Goal: Information Seeking & Learning: Learn about a topic

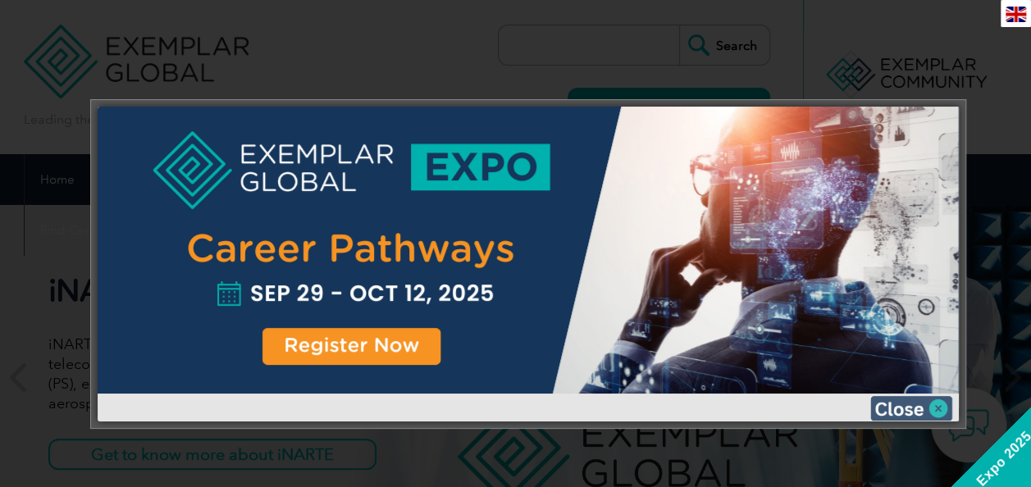
click at [892, 407] on img at bounding box center [911, 408] width 82 height 25
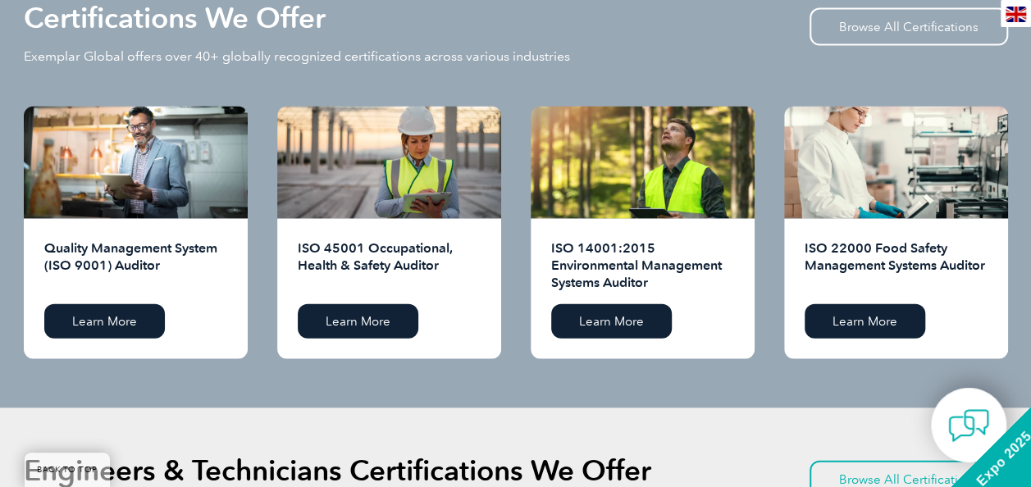
scroll to position [1662, 0]
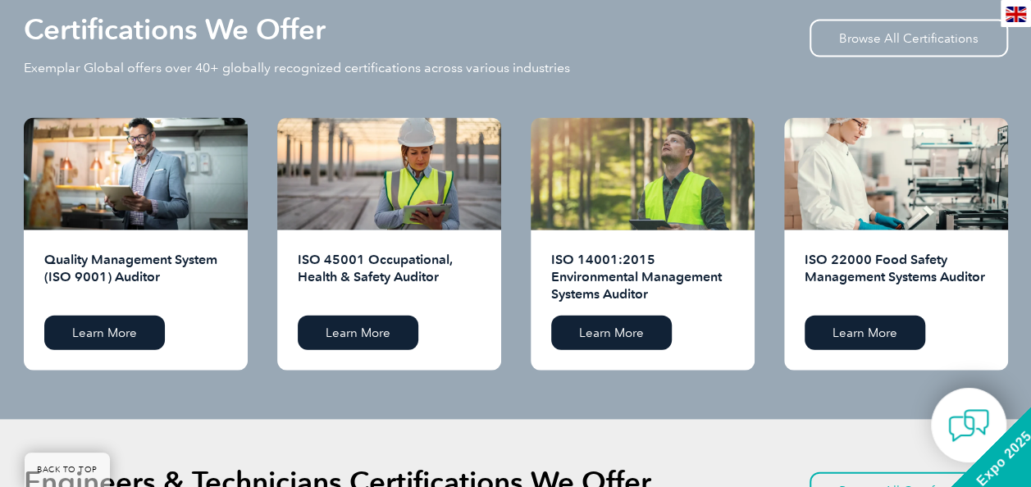
click at [633, 189] on div at bounding box center [643, 174] width 224 height 112
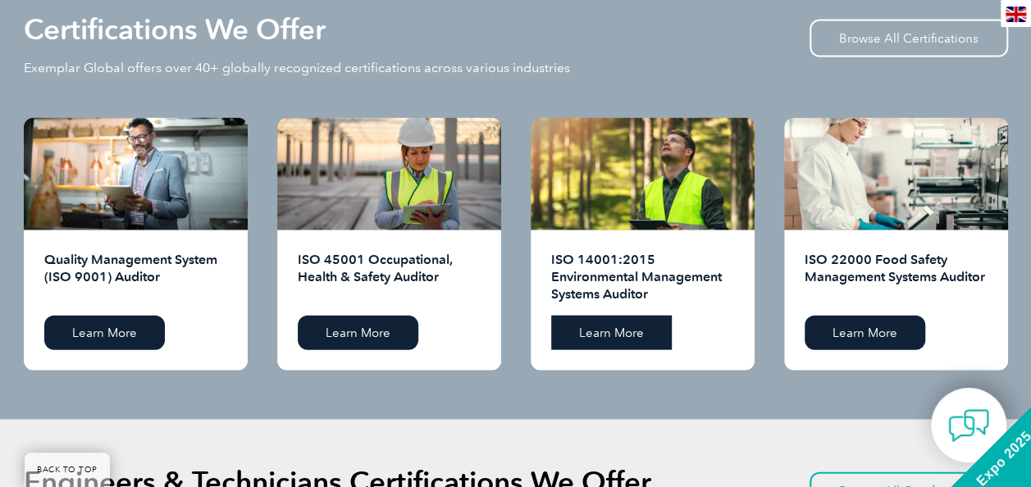
click at [601, 327] on link "Learn More" at bounding box center [611, 333] width 121 height 34
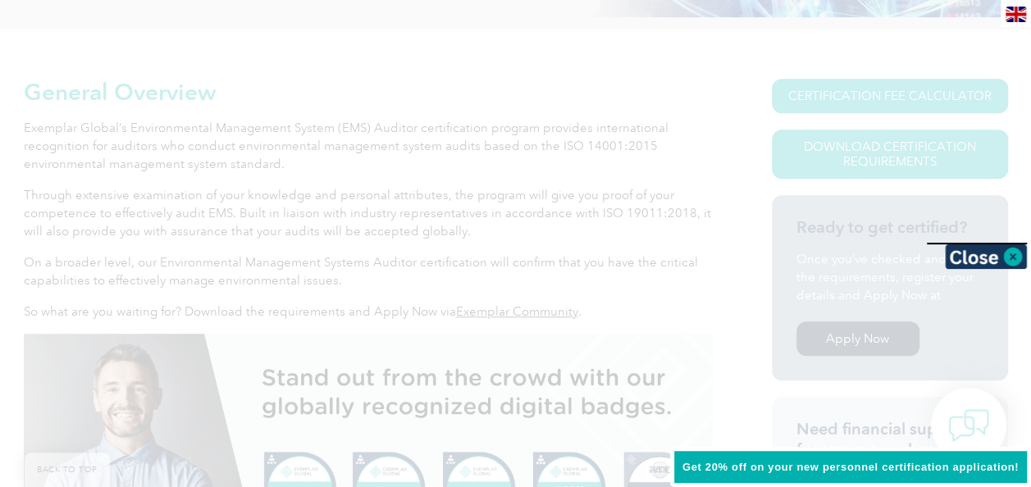
scroll to position [410, 0]
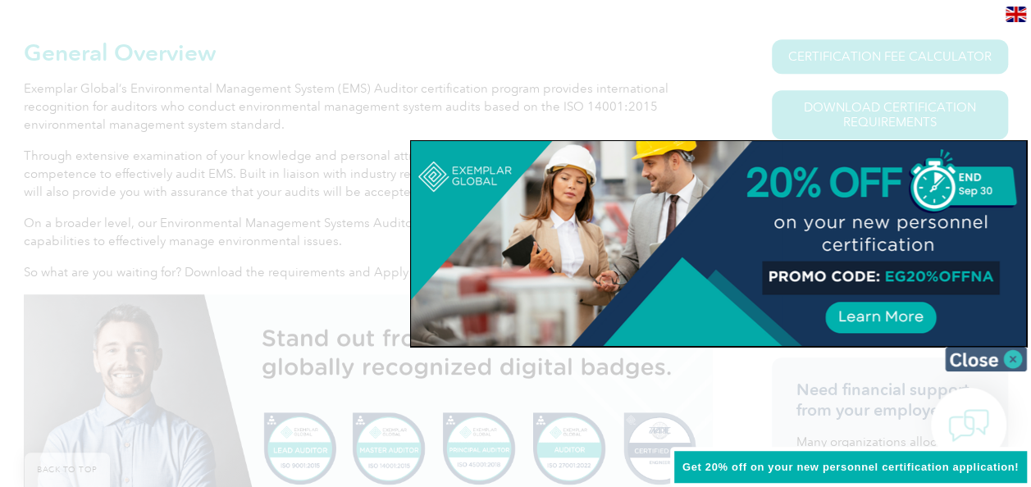
click at [998, 354] on img at bounding box center [986, 359] width 82 height 25
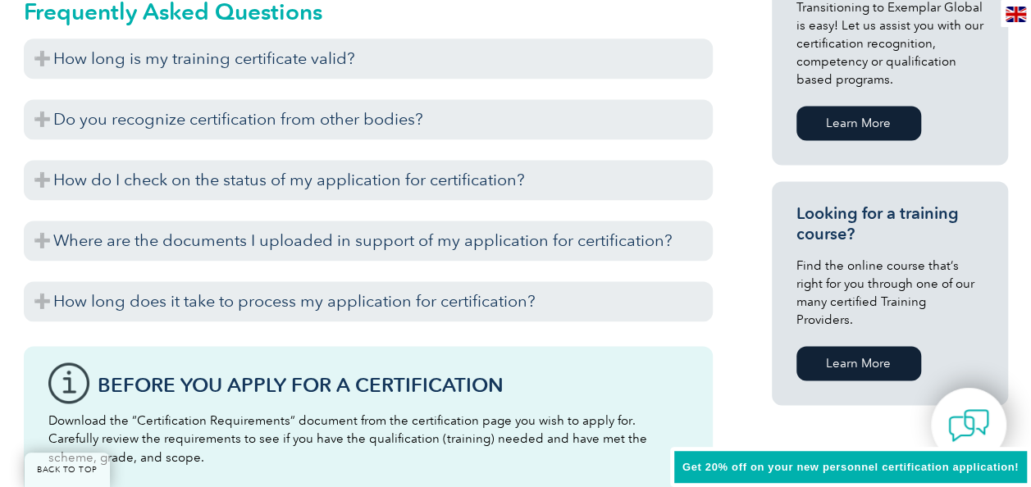
scroll to position [1109, 0]
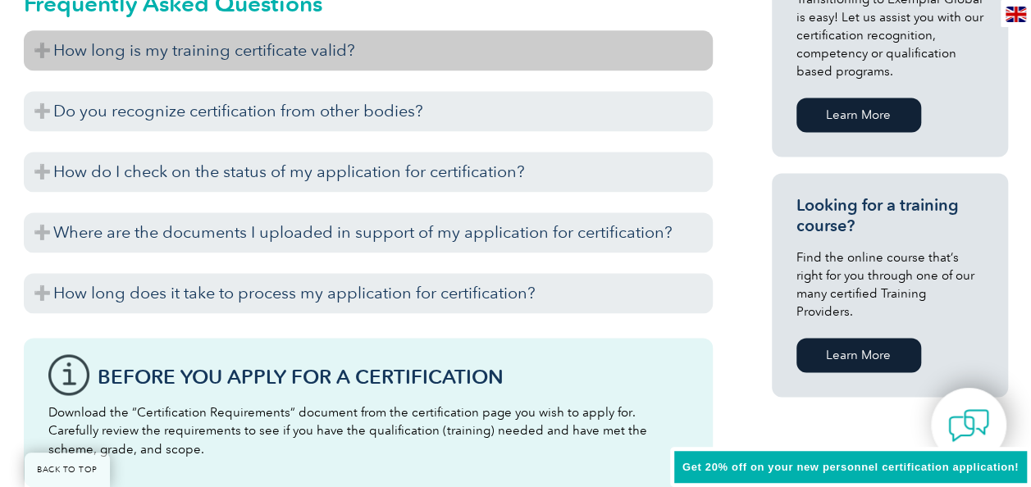
click at [162, 59] on h3 "How long is my training certificate valid?" at bounding box center [368, 50] width 689 height 40
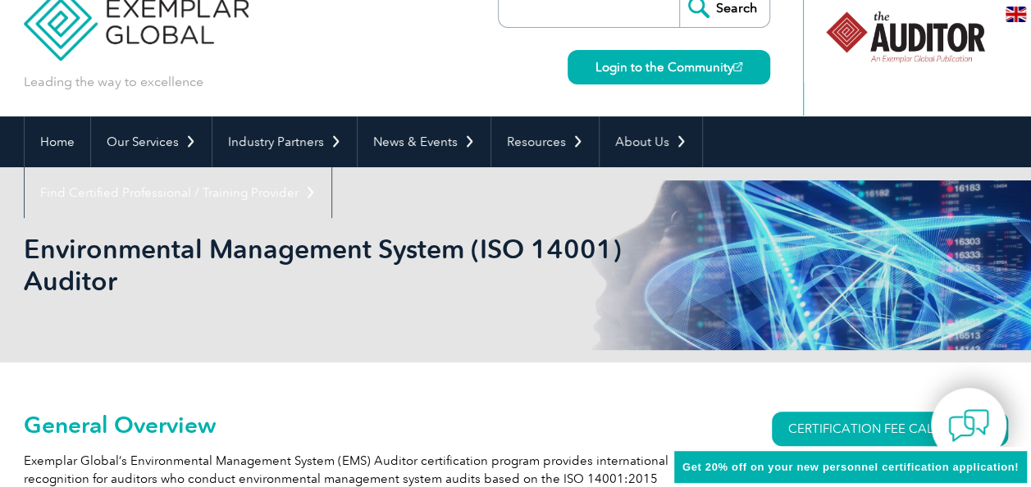
scroll to position [0, 0]
